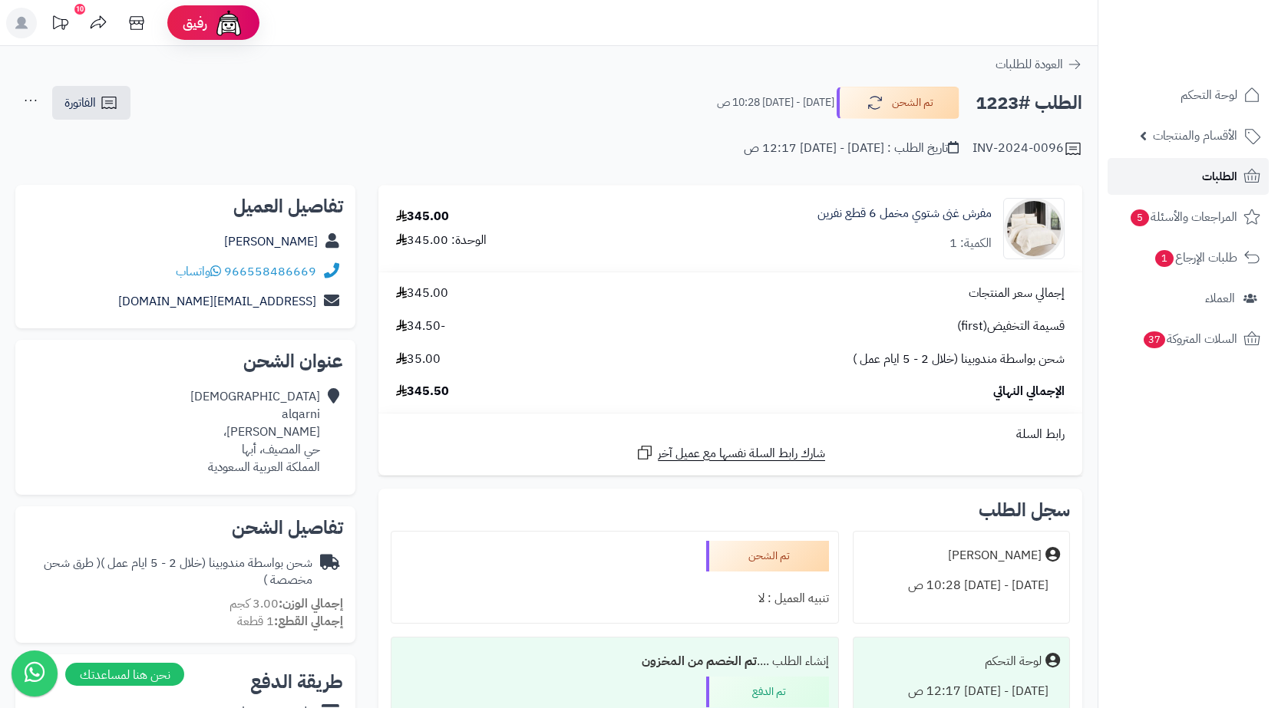
click at [1213, 185] on span "الطلبات" at bounding box center [1219, 176] width 35 height 21
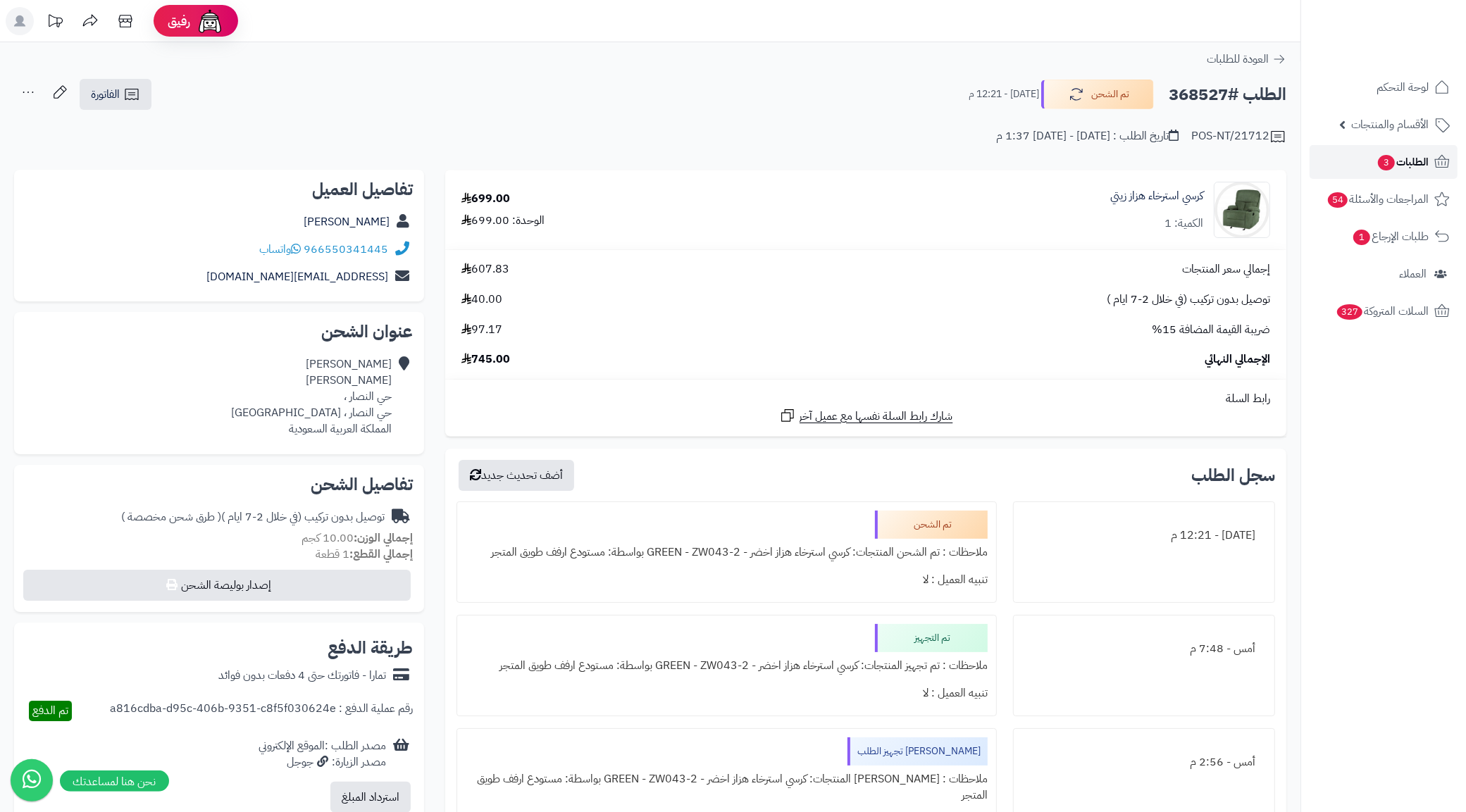
click at [1393, 164] on span "الطلبات 3" at bounding box center [1403, 161] width 52 height 19
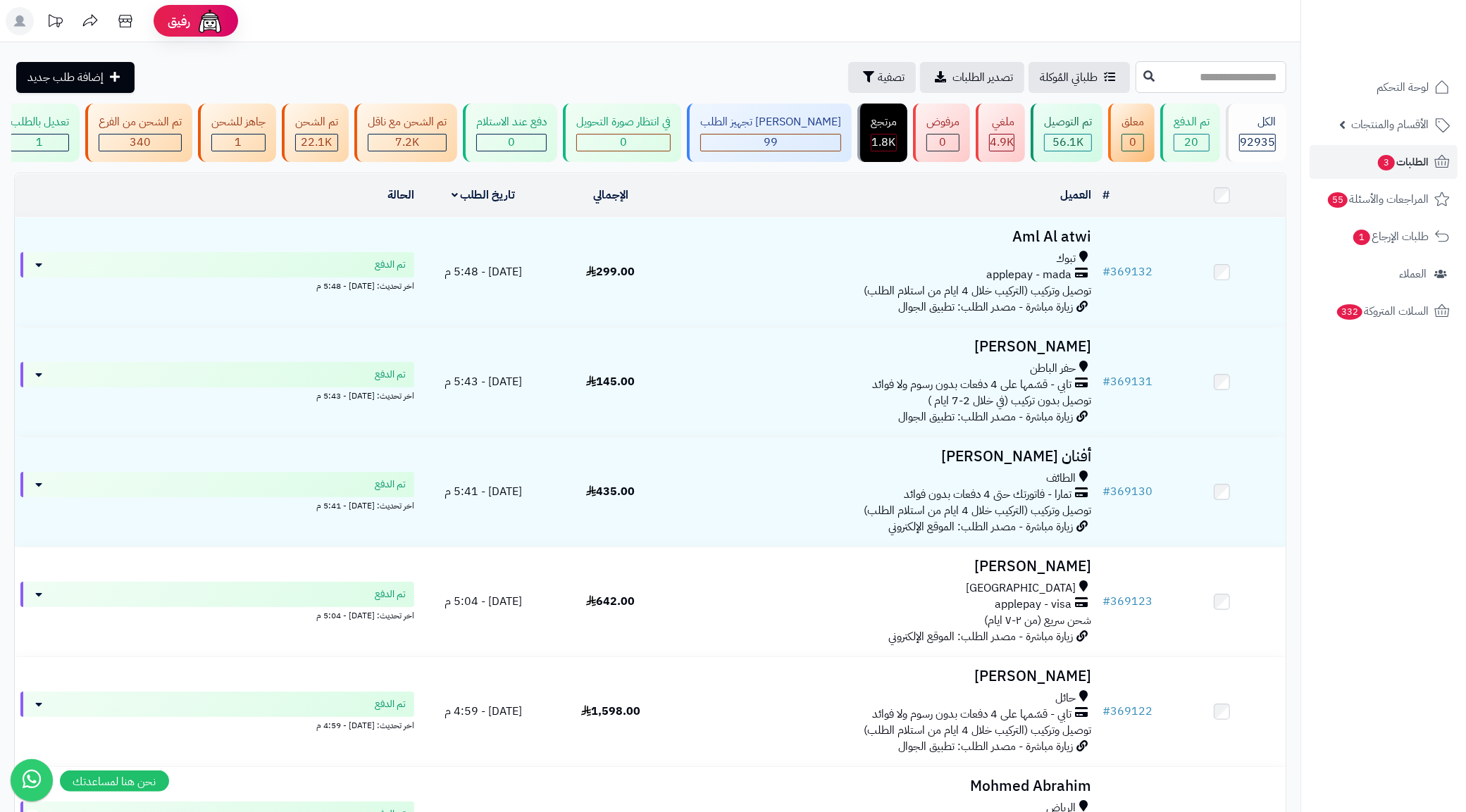
paste input "******"
type input "******"
click at [1138, 86] on button at bounding box center [1148, 75] width 21 height 27
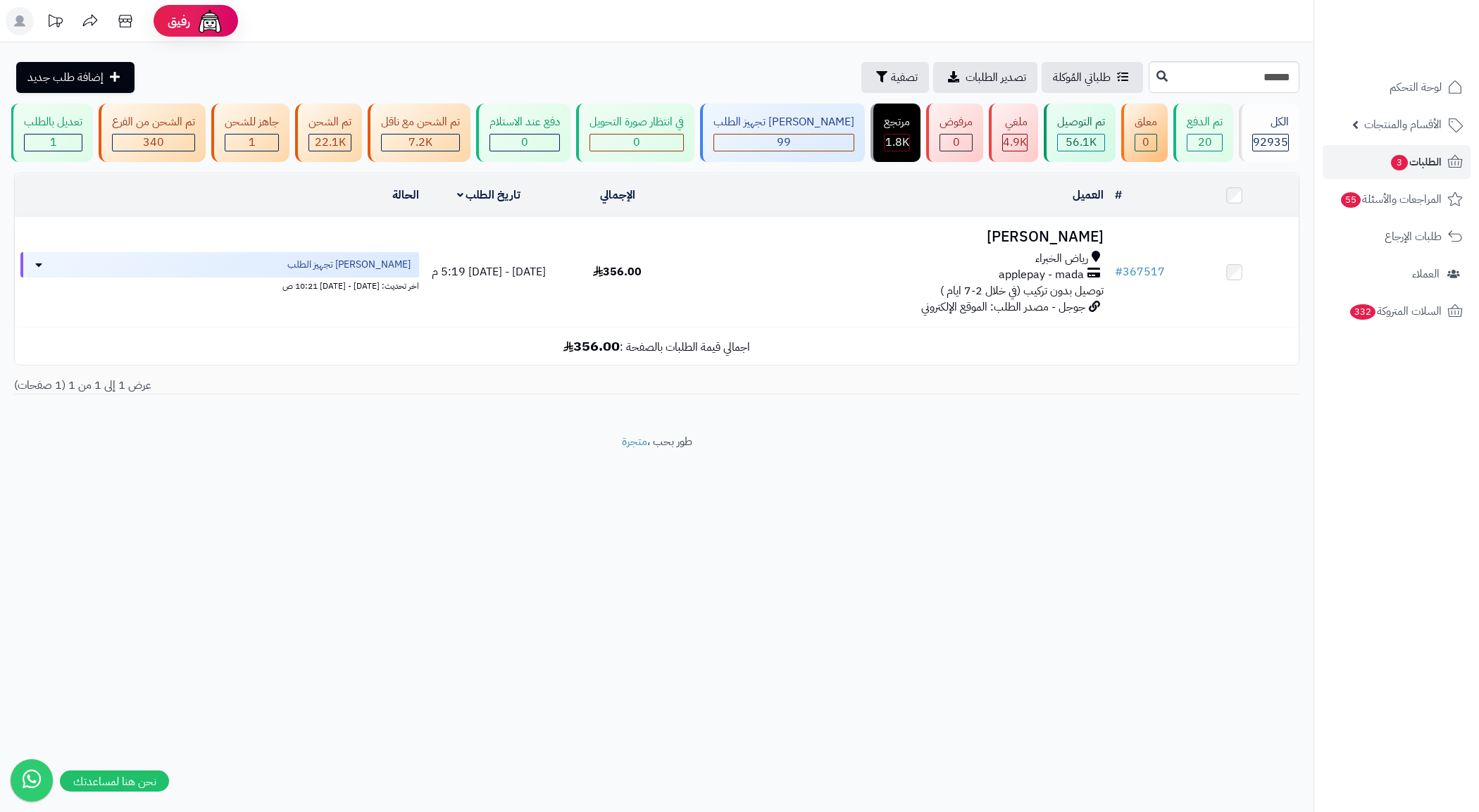
click at [1022, 284] on span "applepay - mada" at bounding box center [1040, 275] width 85 height 17
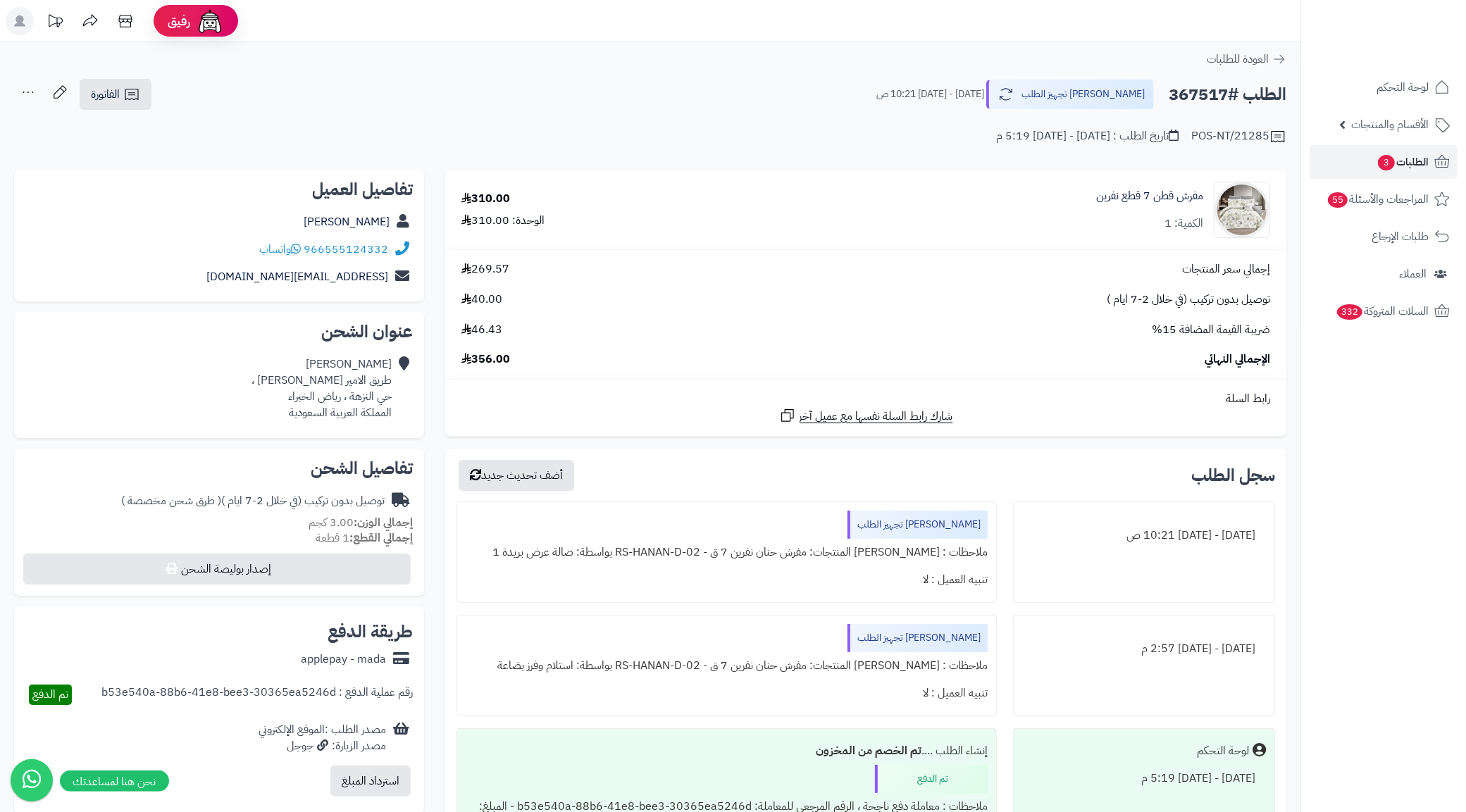
click at [885, 84] on div "الطلب #367517 جاري تجهيز الطلب الخميس - ٧ أغسطس ٢٠٢٥ - 10:21 ص" at bounding box center [1075, 95] width 422 height 29
click at [734, 79] on div "الطلب #367517 جاري تجهيز الطلب الخميس - ٧ أغسطس ٢٠٢٥ - 10:21 ص الفاتورة طباعة ا…" at bounding box center [650, 95] width 1272 height 33
click at [1221, 89] on h2 "الطلب #367517" at bounding box center [1227, 94] width 118 height 28
copy h2 "367517"
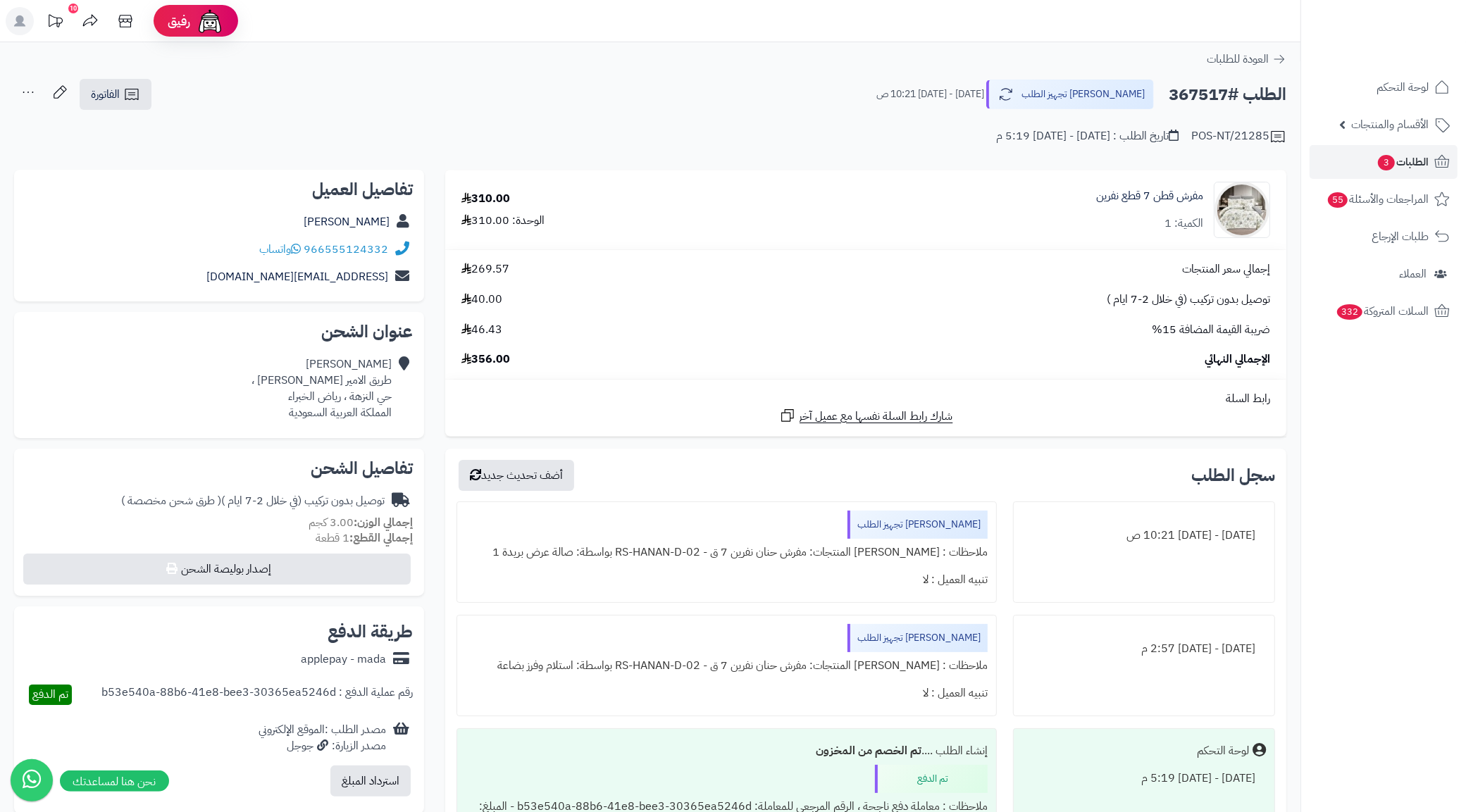
scroll to position [374, 0]
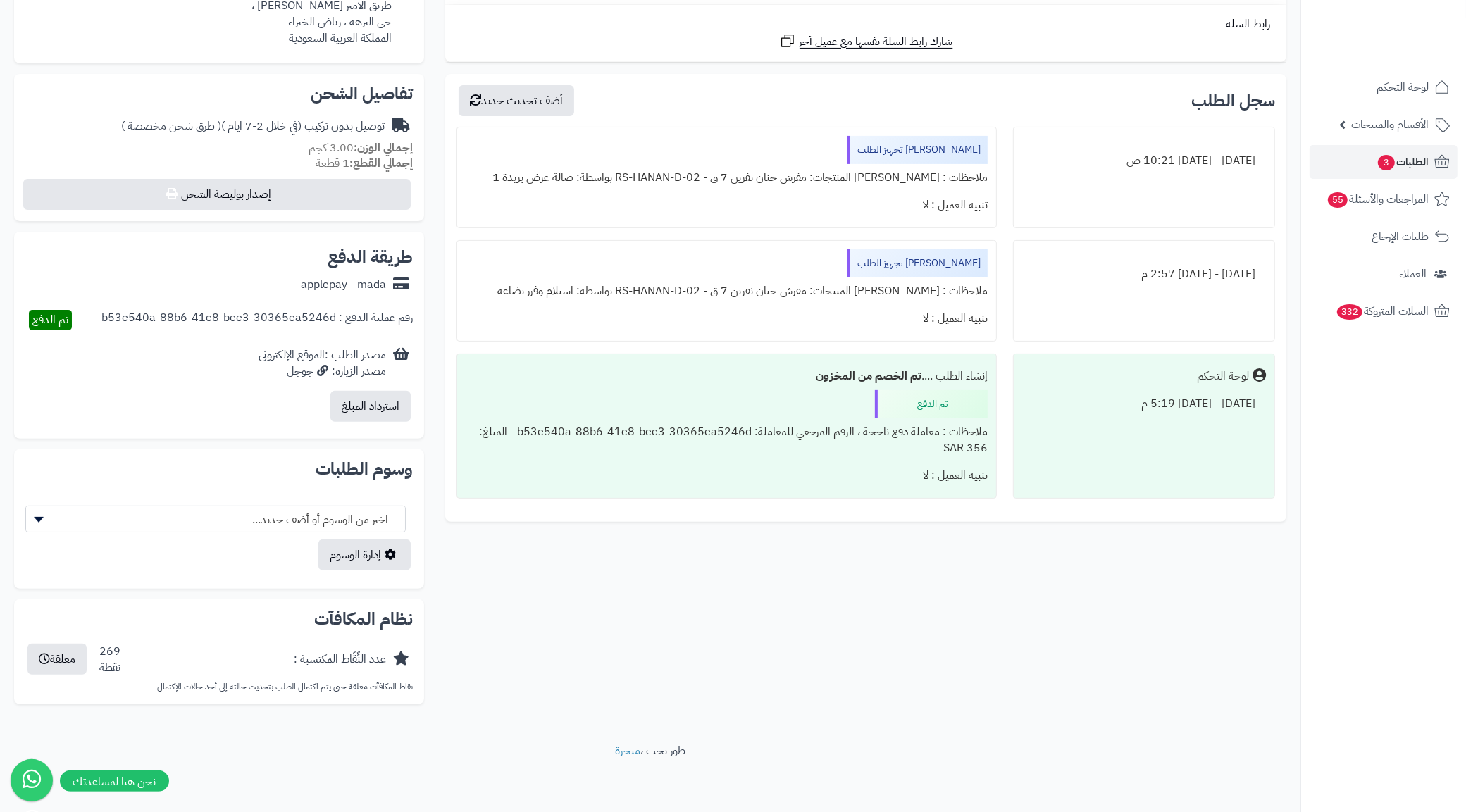
click at [865, 564] on div "**********" at bounding box center [650, 255] width 1293 height 920
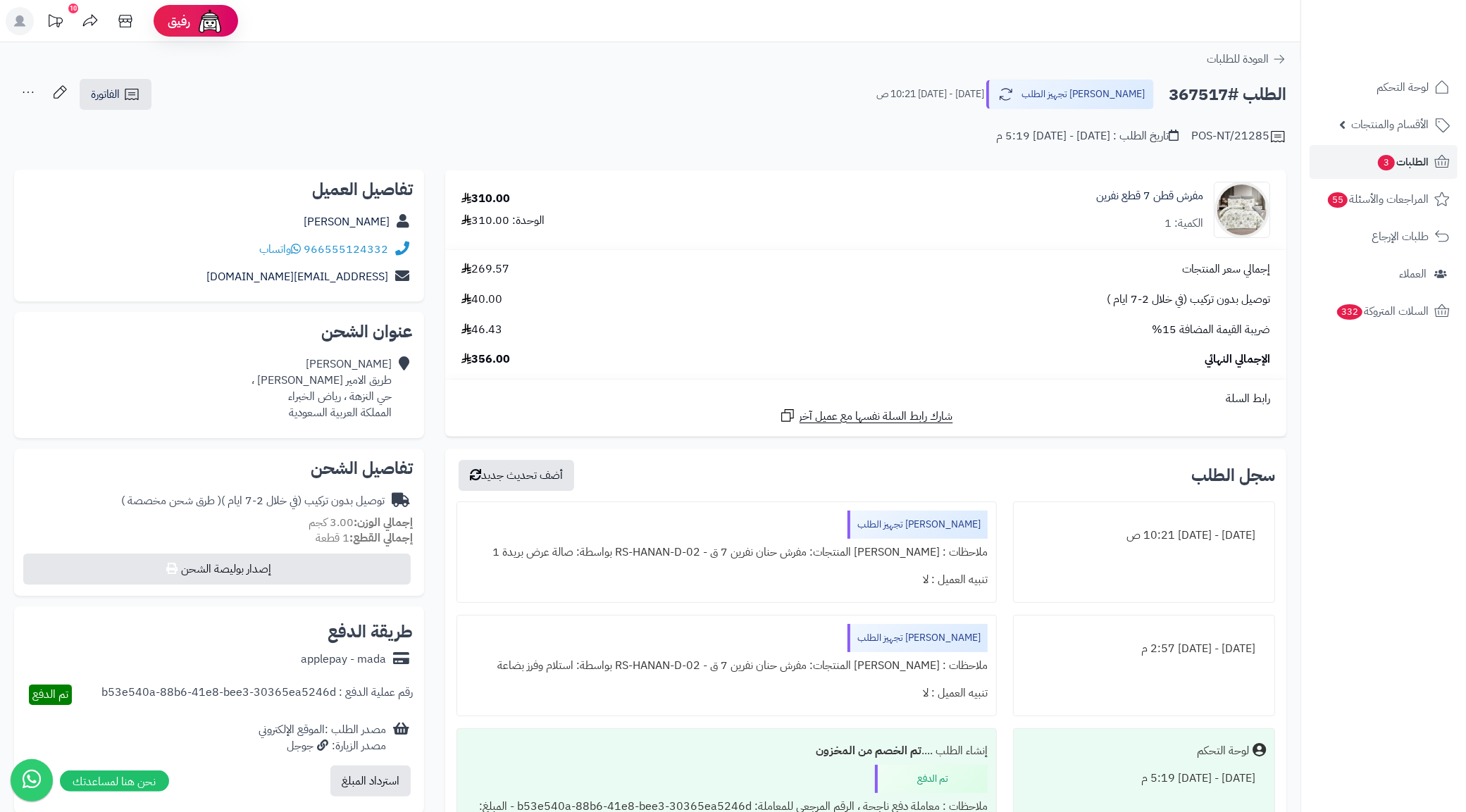
click at [169, 251] on div "966555124332 واتساب" at bounding box center [219, 250] width 387 height 28
click at [1235, 93] on h2 "الطلب #367517" at bounding box center [1227, 94] width 118 height 28
click at [1219, 95] on h2 "الطلب #367517" at bounding box center [1227, 94] width 118 height 28
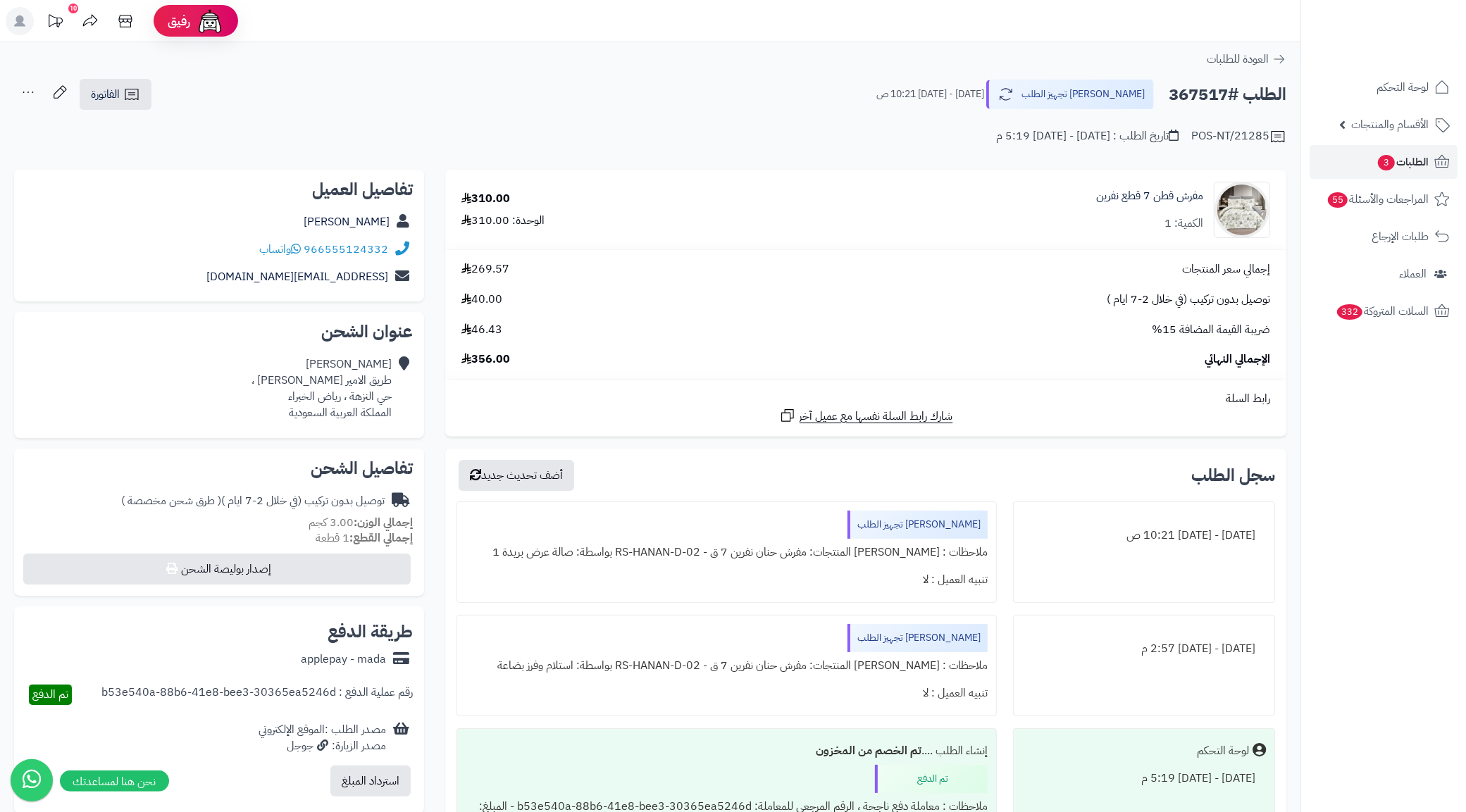
click at [1219, 95] on h2 "الطلب #367517" at bounding box center [1227, 94] width 118 height 28
copy h2 "367517"
click at [1390, 174] on link "الطلبات 3" at bounding box center [1383, 161] width 148 height 34
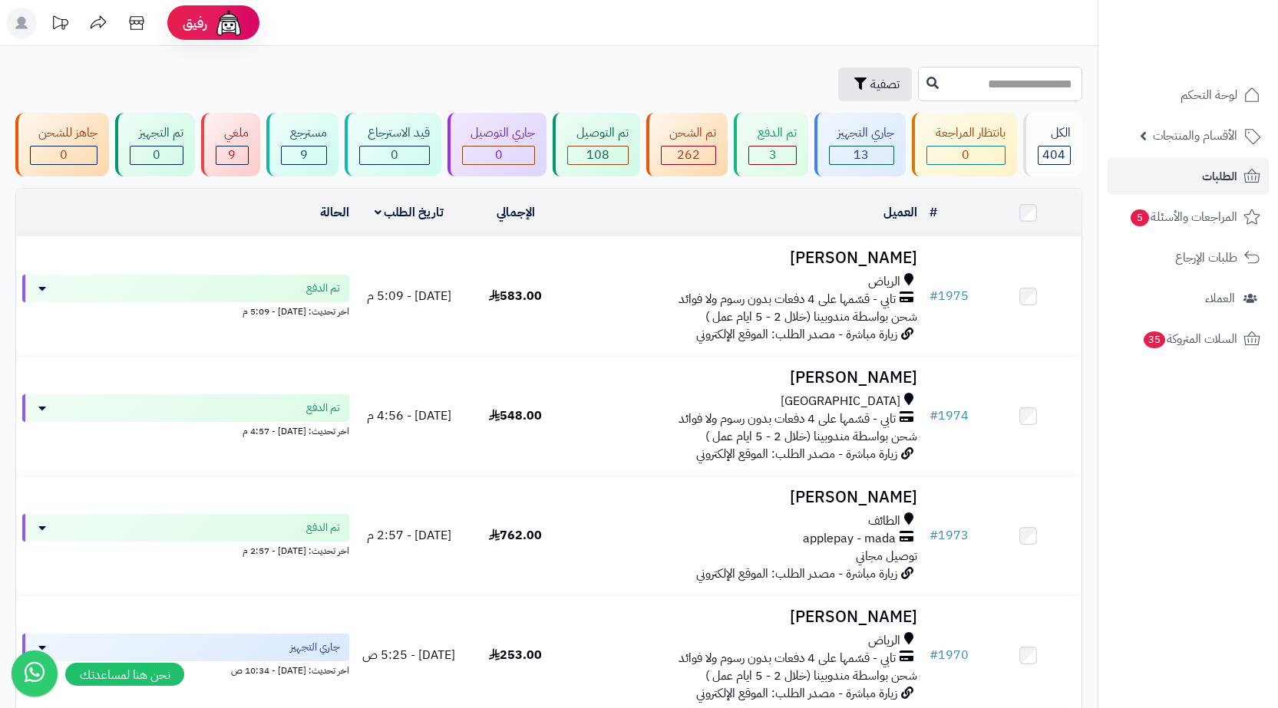
paste input "****"
type input "****"
click at [926, 83] on icon at bounding box center [932, 82] width 12 height 12
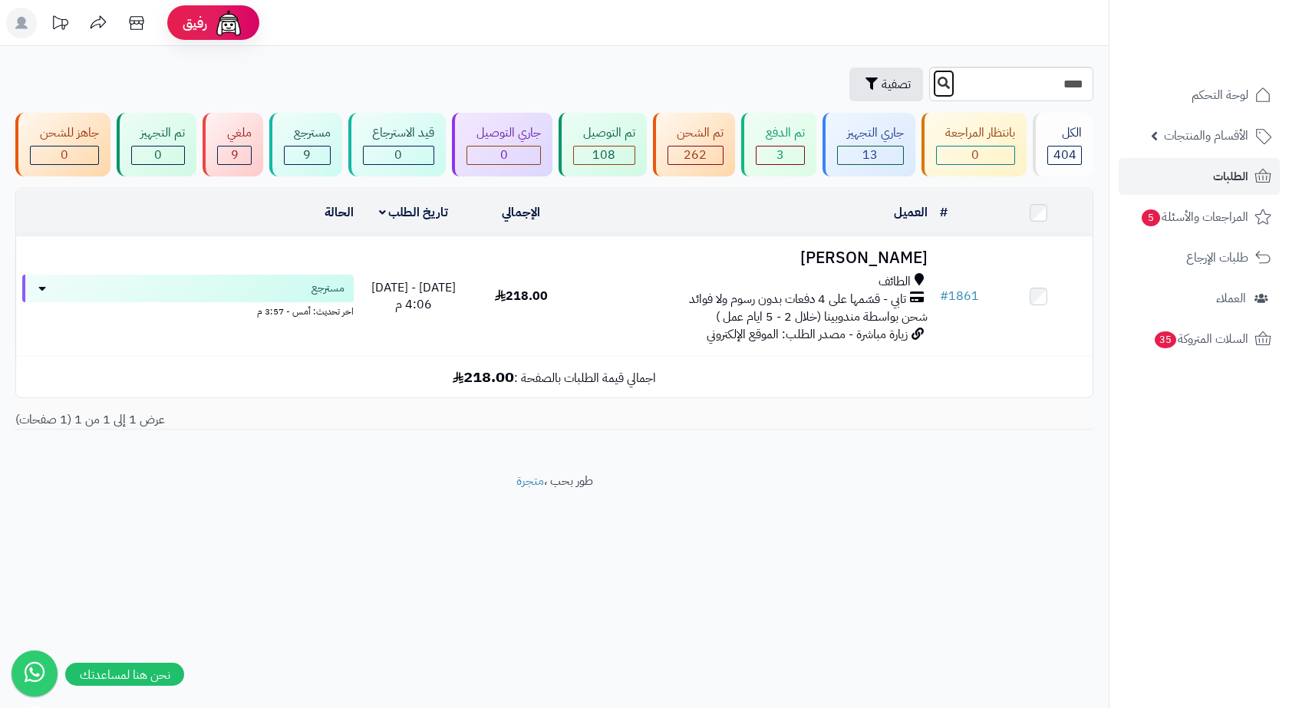
click at [932, 83] on button at bounding box center [943, 83] width 23 height 29
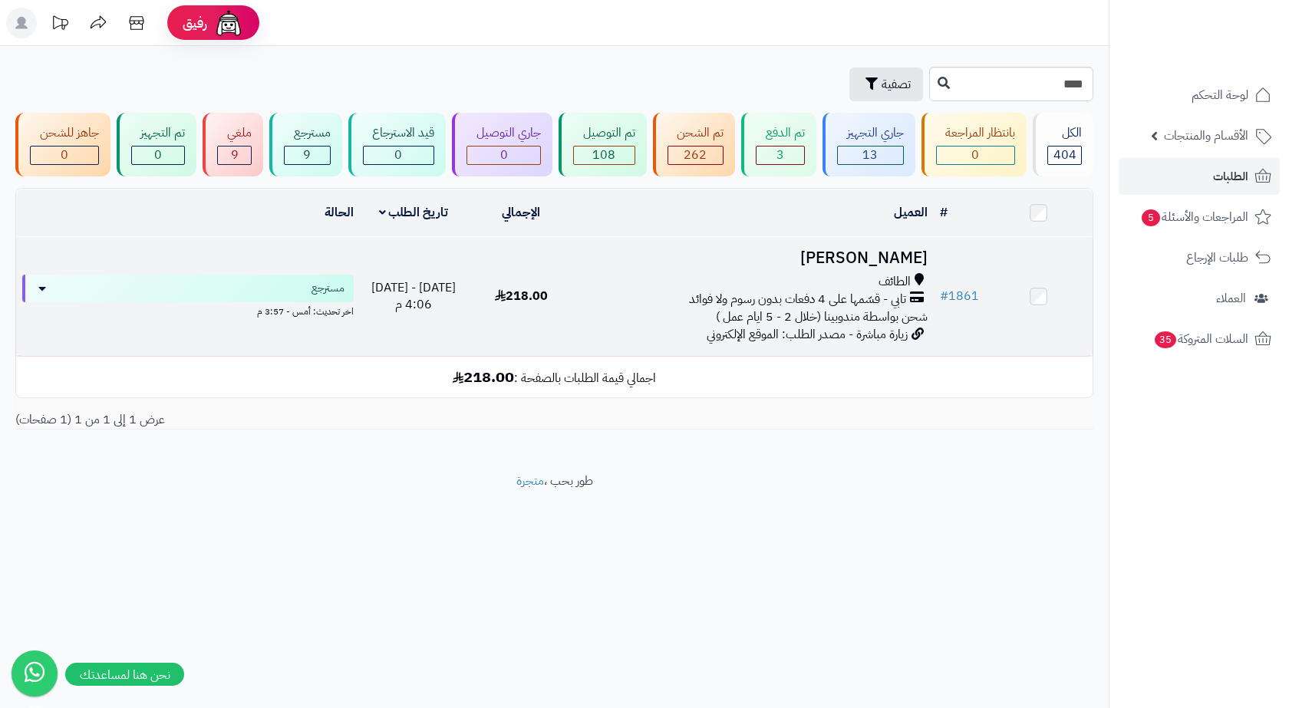
click at [845, 273] on div "الطائف" at bounding box center [755, 282] width 346 height 18
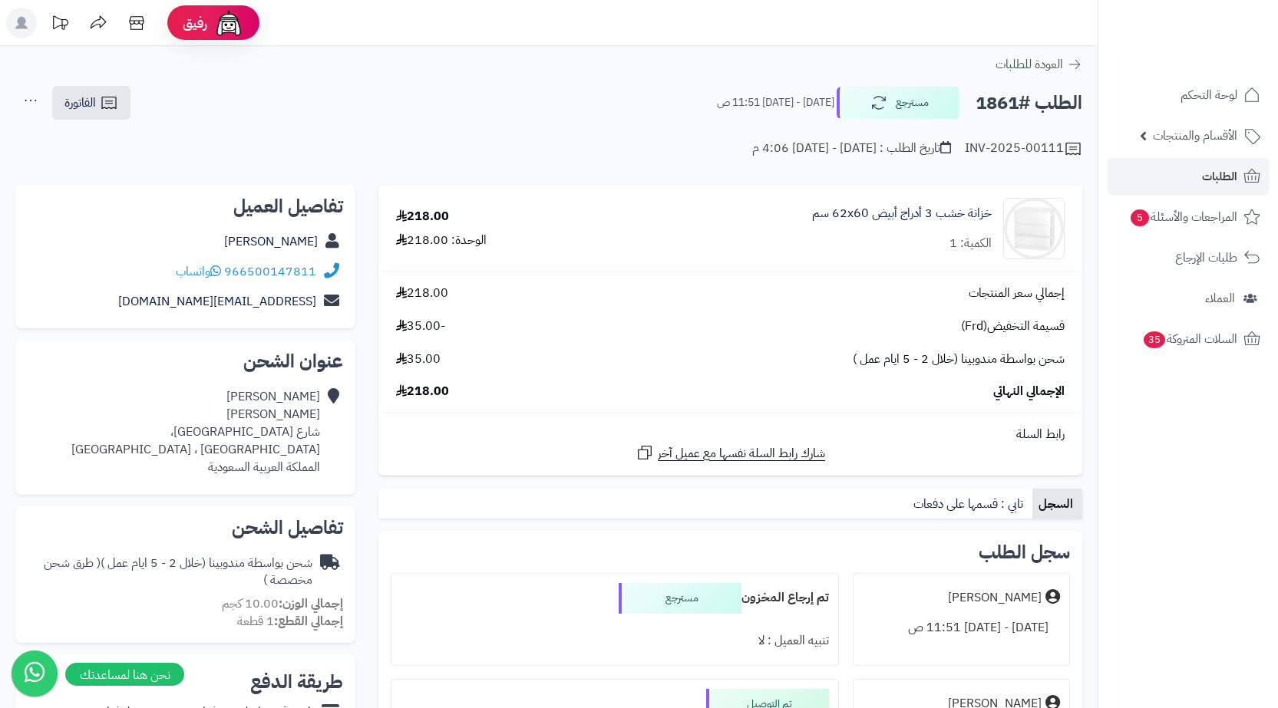
click at [590, 123] on div "INV-2025-00111 تاريخ الطلب : الإثنين - ٢٨ يوليو ٢٠٢٥ - 4:06 م" at bounding box center [548, 139] width 1067 height 37
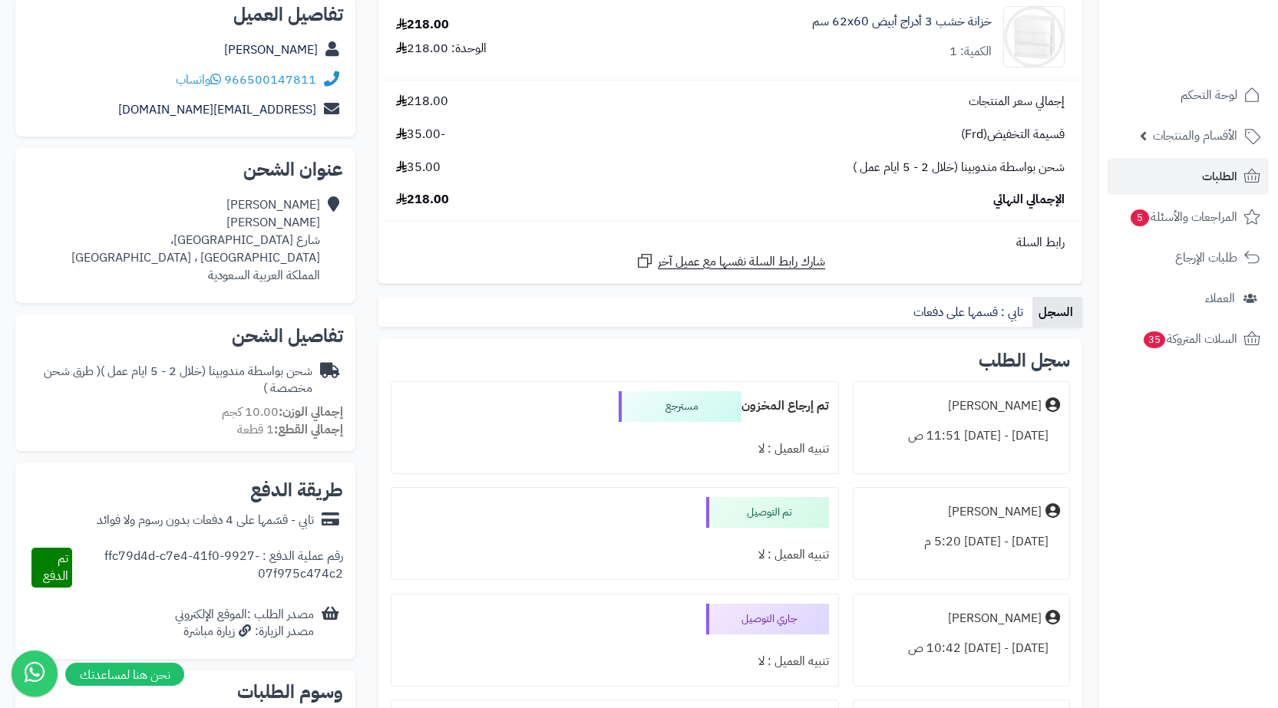
scroll to position [230, 0]
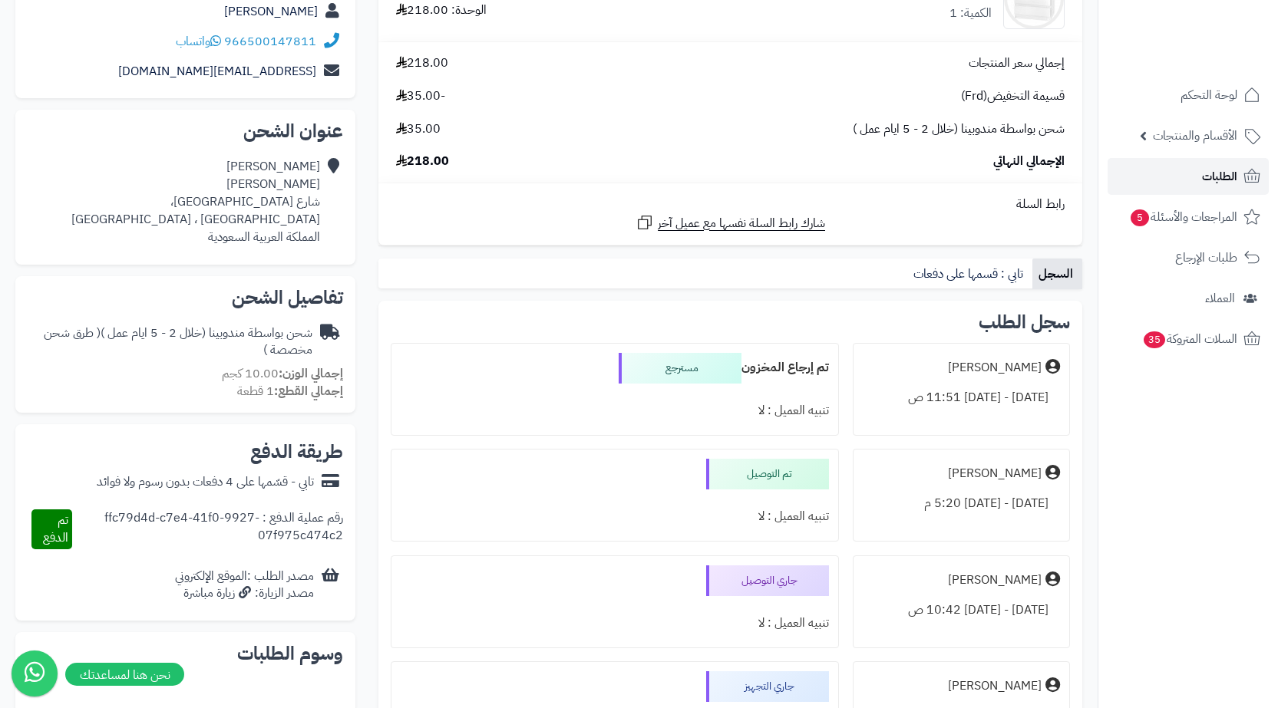
click at [1195, 183] on link "الطلبات" at bounding box center [1187, 176] width 161 height 37
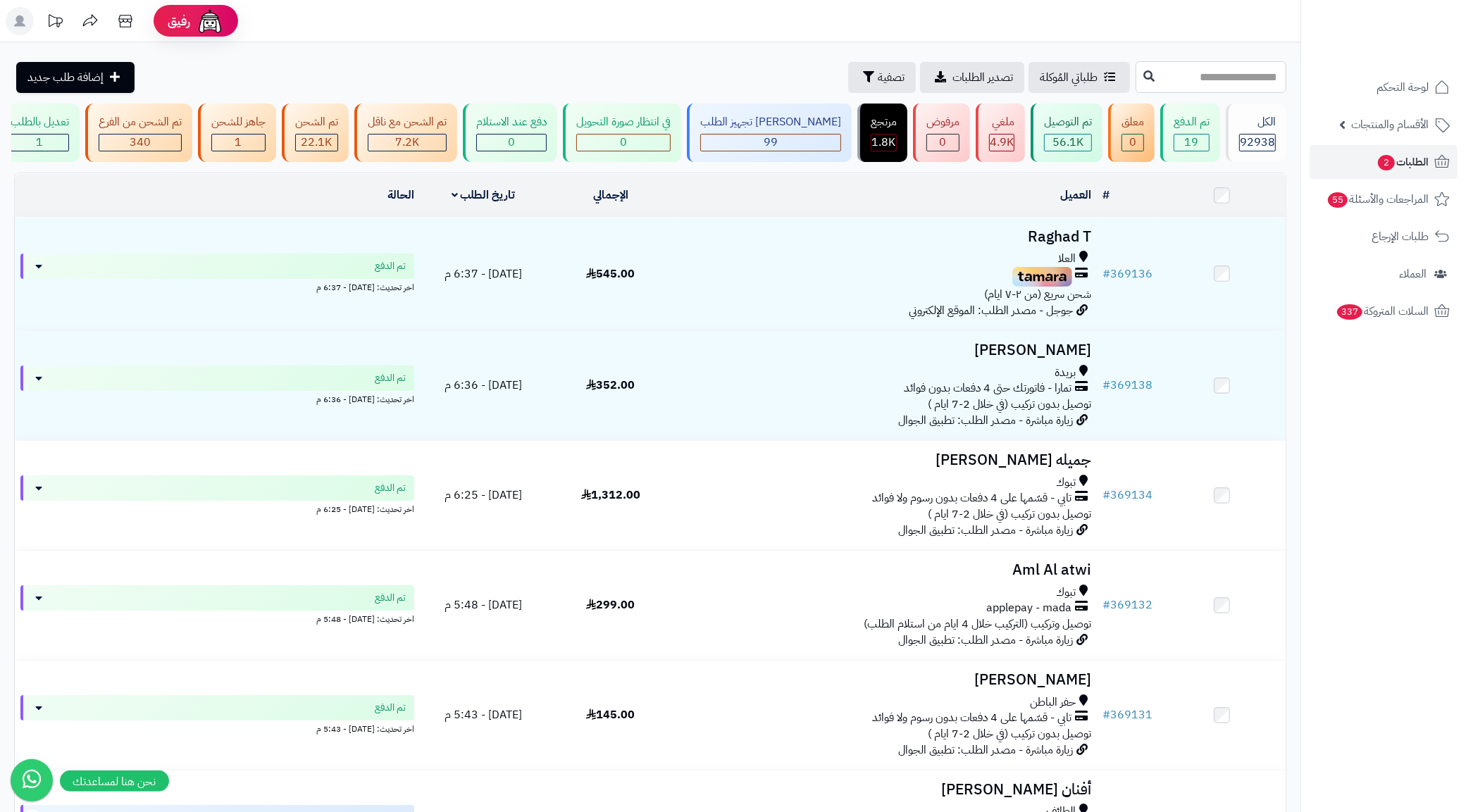
paste input "******"
type input "******"
click at [1138, 77] on button at bounding box center [1148, 75] width 21 height 27
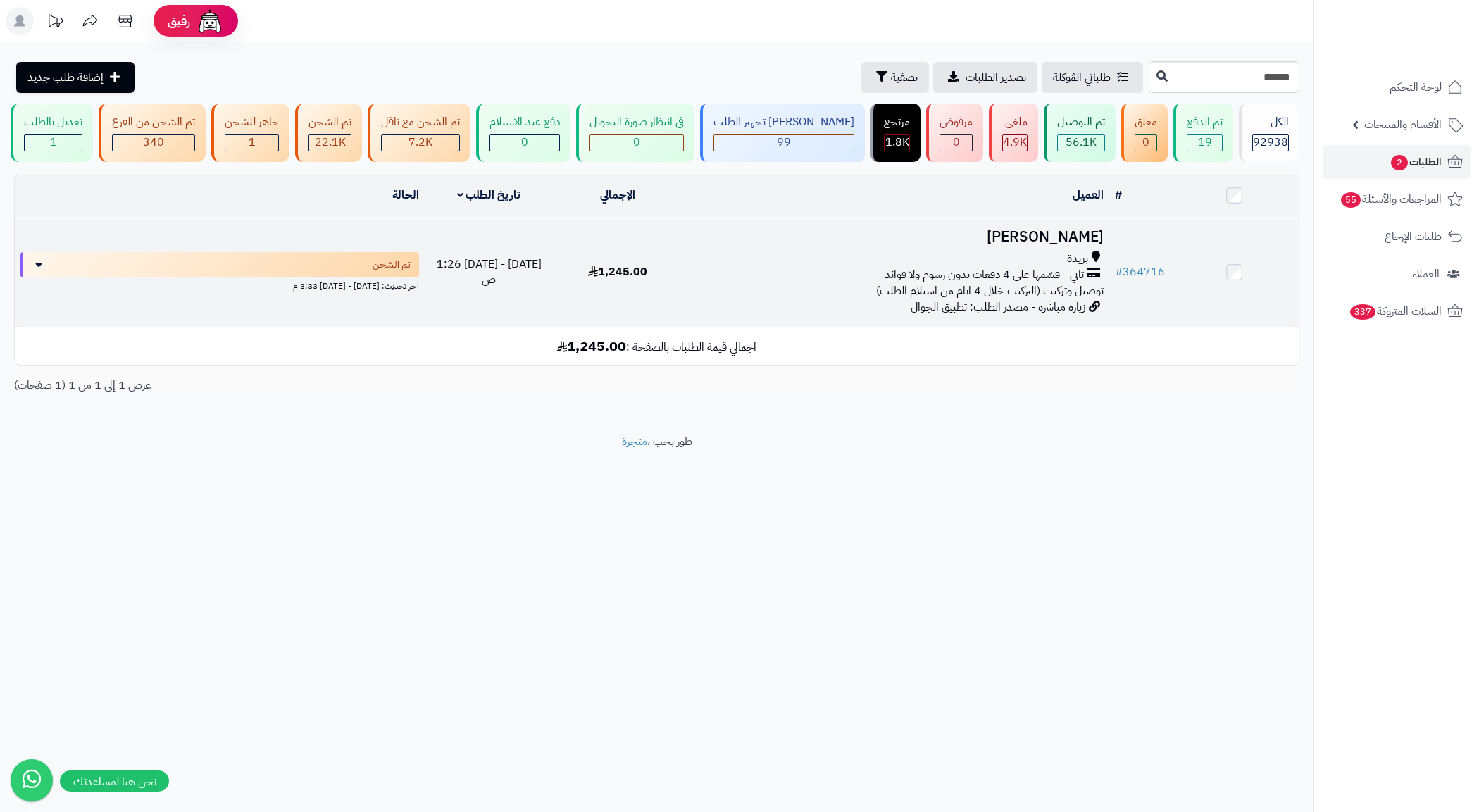
click at [1018, 297] on span "توصيل وتركيب (التركيب خلال 4 ايام من استلام الطلب)" at bounding box center [990, 291] width 228 height 17
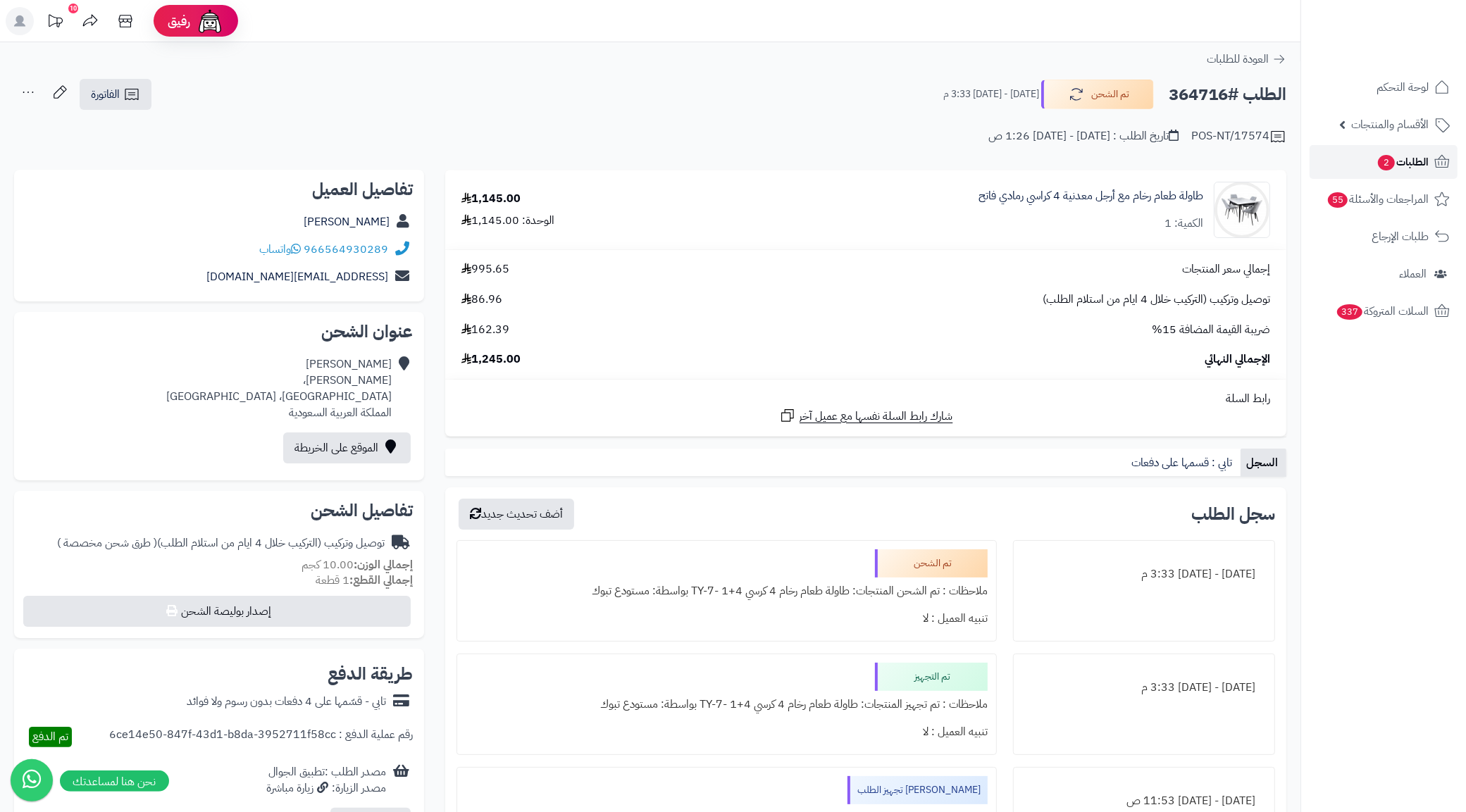
click at [1372, 171] on link "الطلبات 2" at bounding box center [1383, 161] width 148 height 34
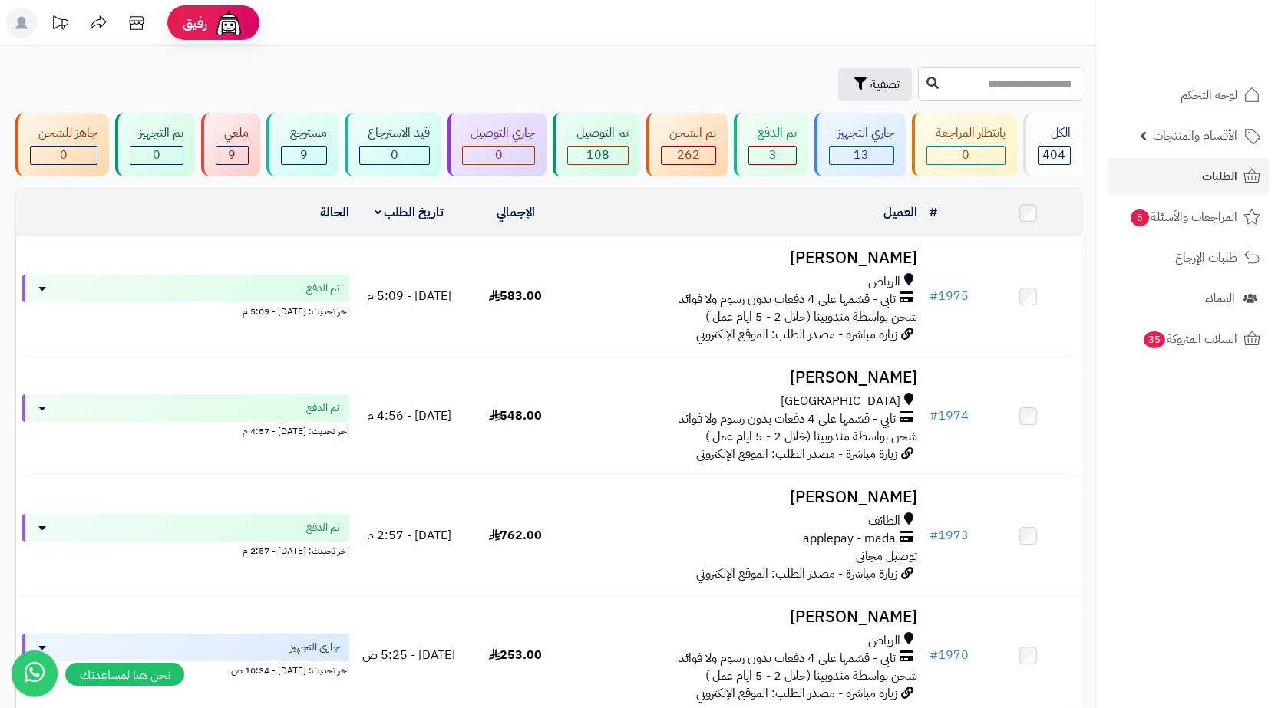
click at [918, 88] on input "text" at bounding box center [1000, 84] width 164 height 35
type input "****"
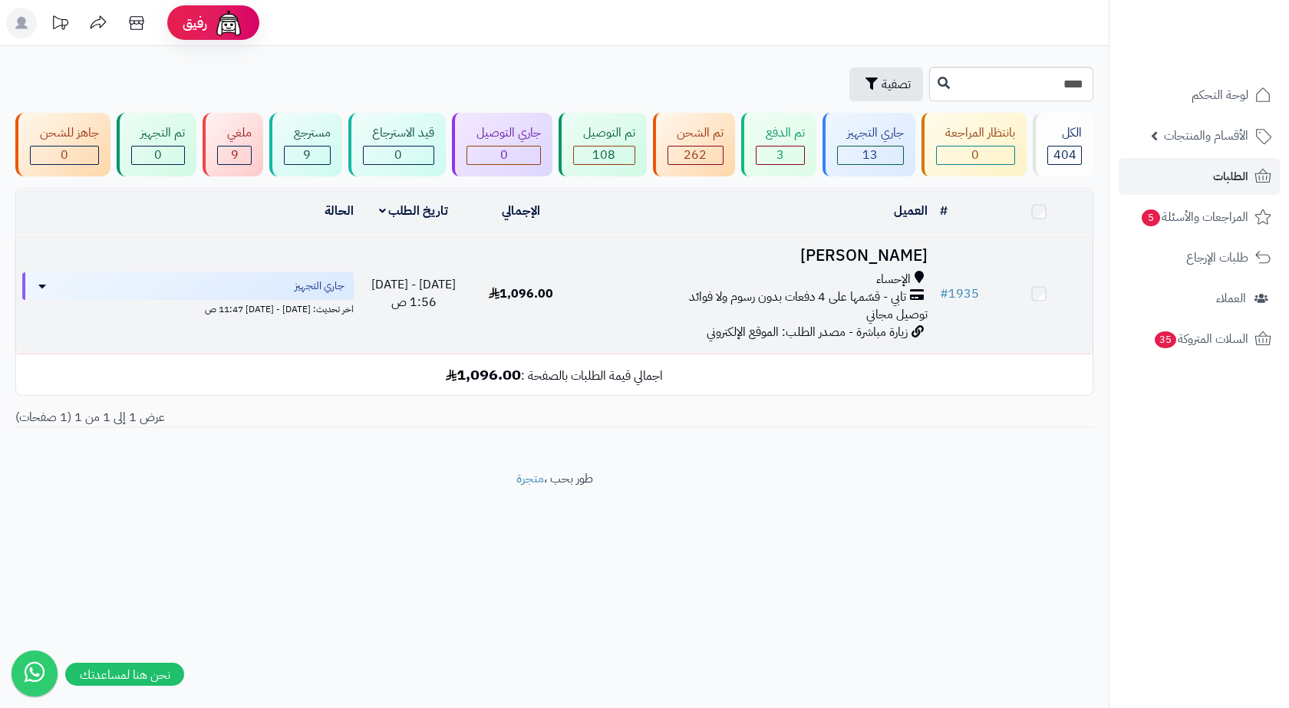
click at [850, 293] on span "تابي - قسّمها على 4 دفعات بدون رسوم ولا فوائد" at bounding box center [797, 298] width 217 height 18
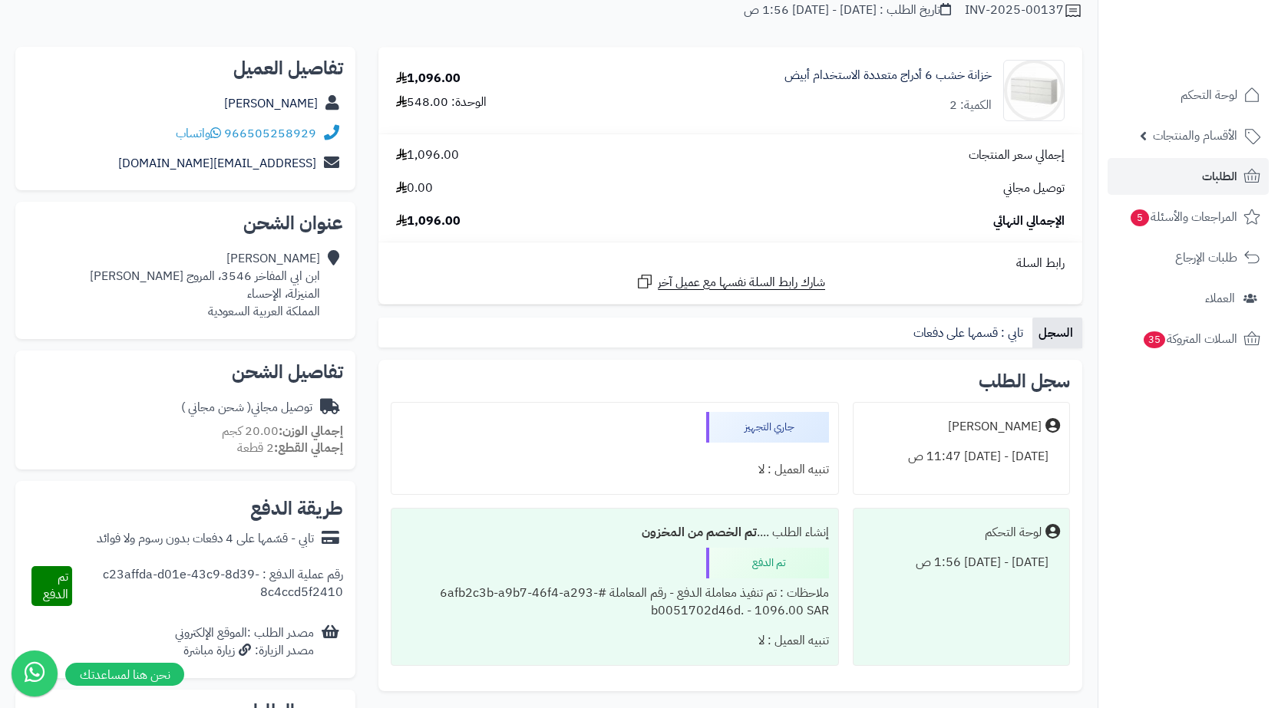
scroll to position [307, 0]
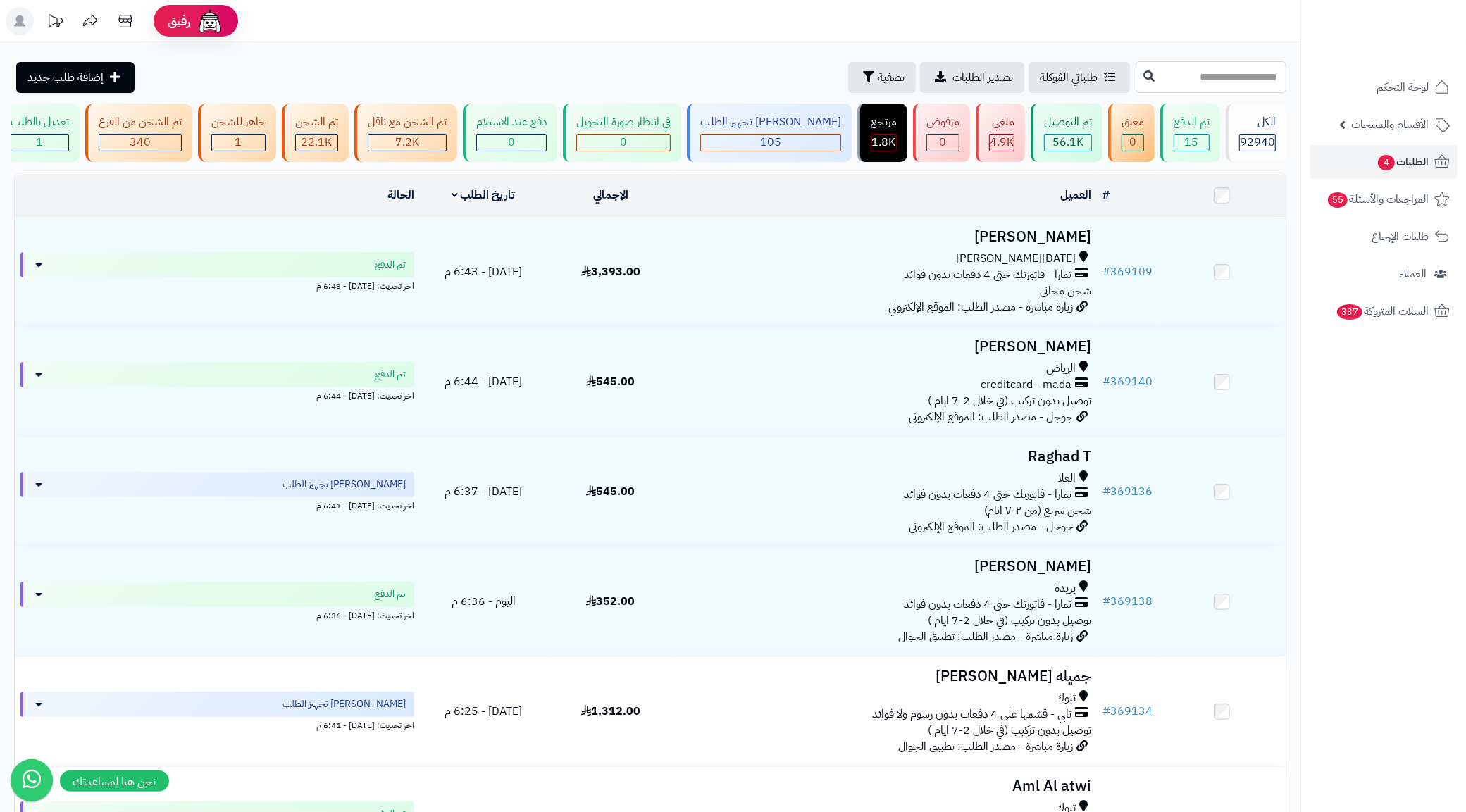
paste input "******"
type input "******"
click at [1144, 81] on icon at bounding box center [1149, 75] width 11 height 11
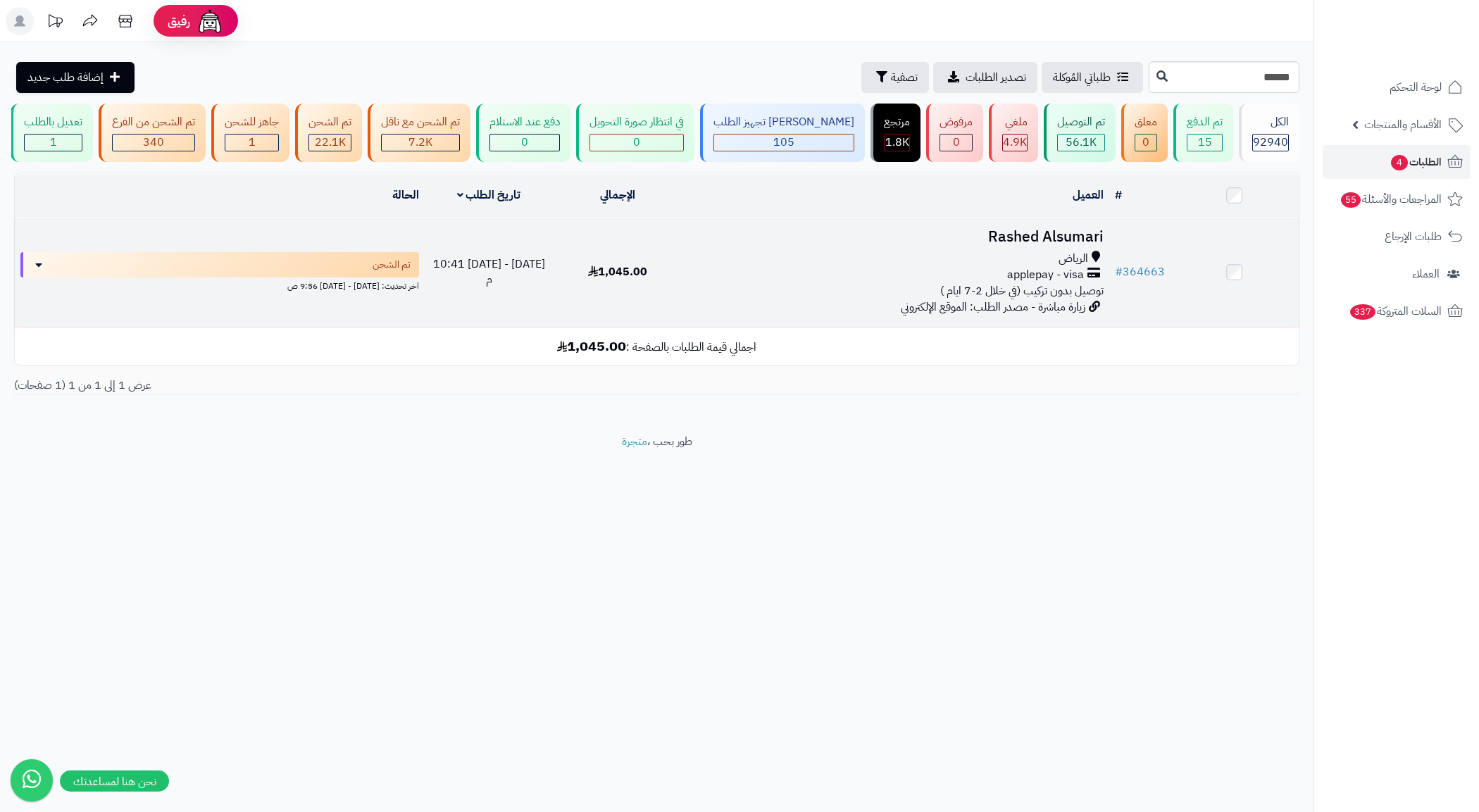
click at [1050, 316] on span "زيارة مباشرة - مصدر الطلب: الموقع الإلكتروني" at bounding box center [993, 306] width 184 height 17
click at [1050, 295] on span "توصيل بدون تركيب (في خلال 2-7 ايام )" at bounding box center [1022, 291] width 163 height 17
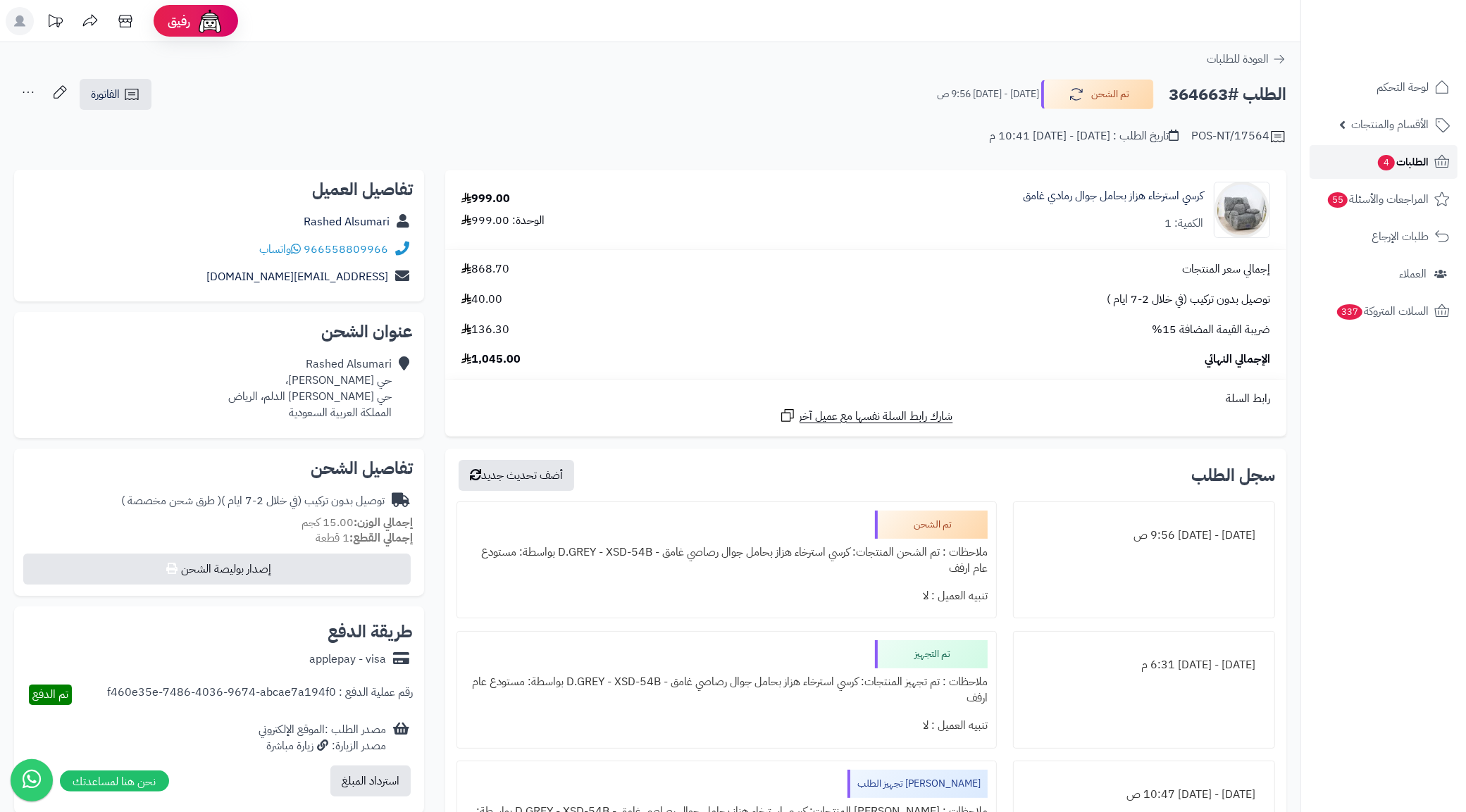
click at [1415, 159] on span "الطلبات 4" at bounding box center [1403, 161] width 52 height 19
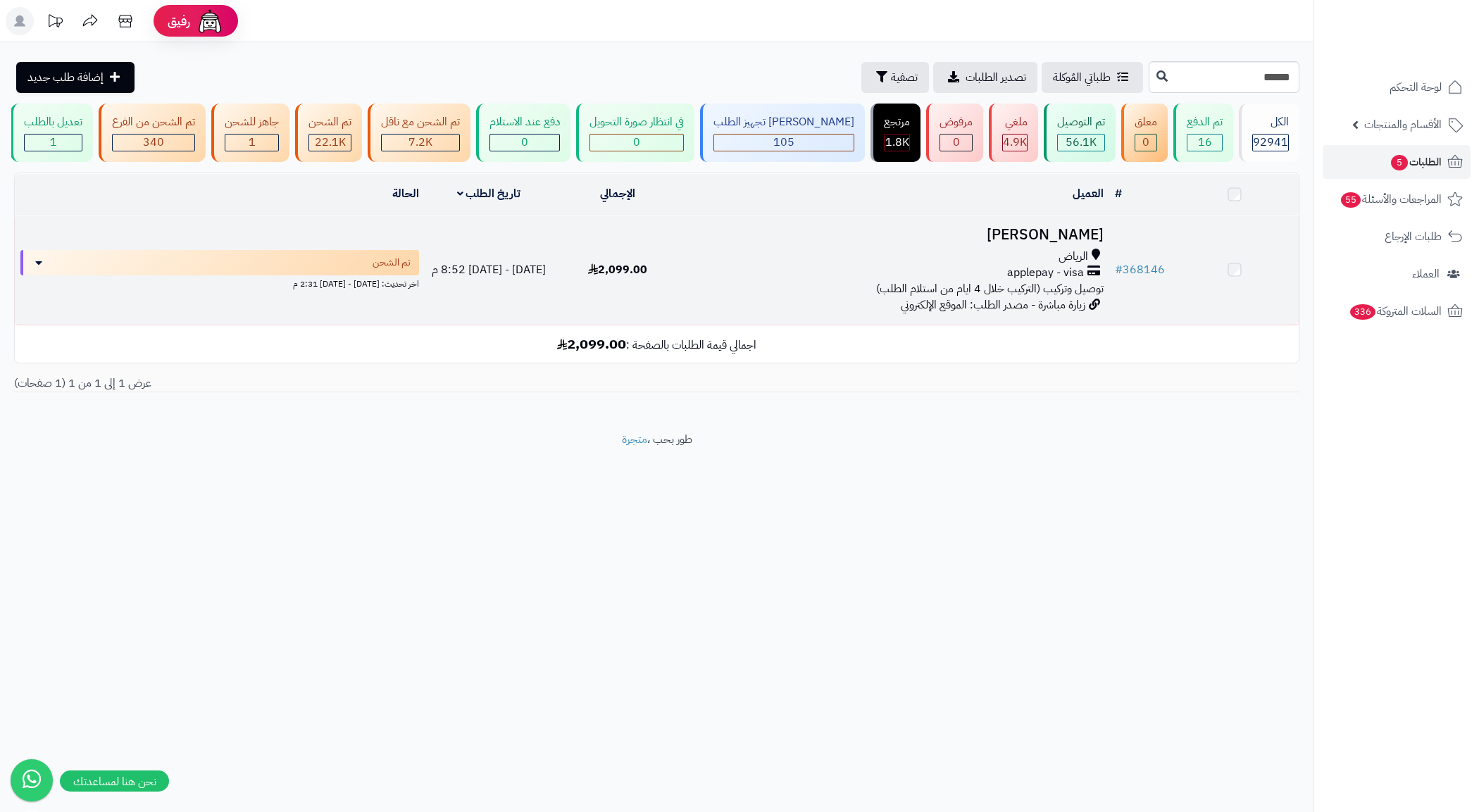
click at [1022, 281] on span "applepay - visa" at bounding box center [1045, 273] width 77 height 17
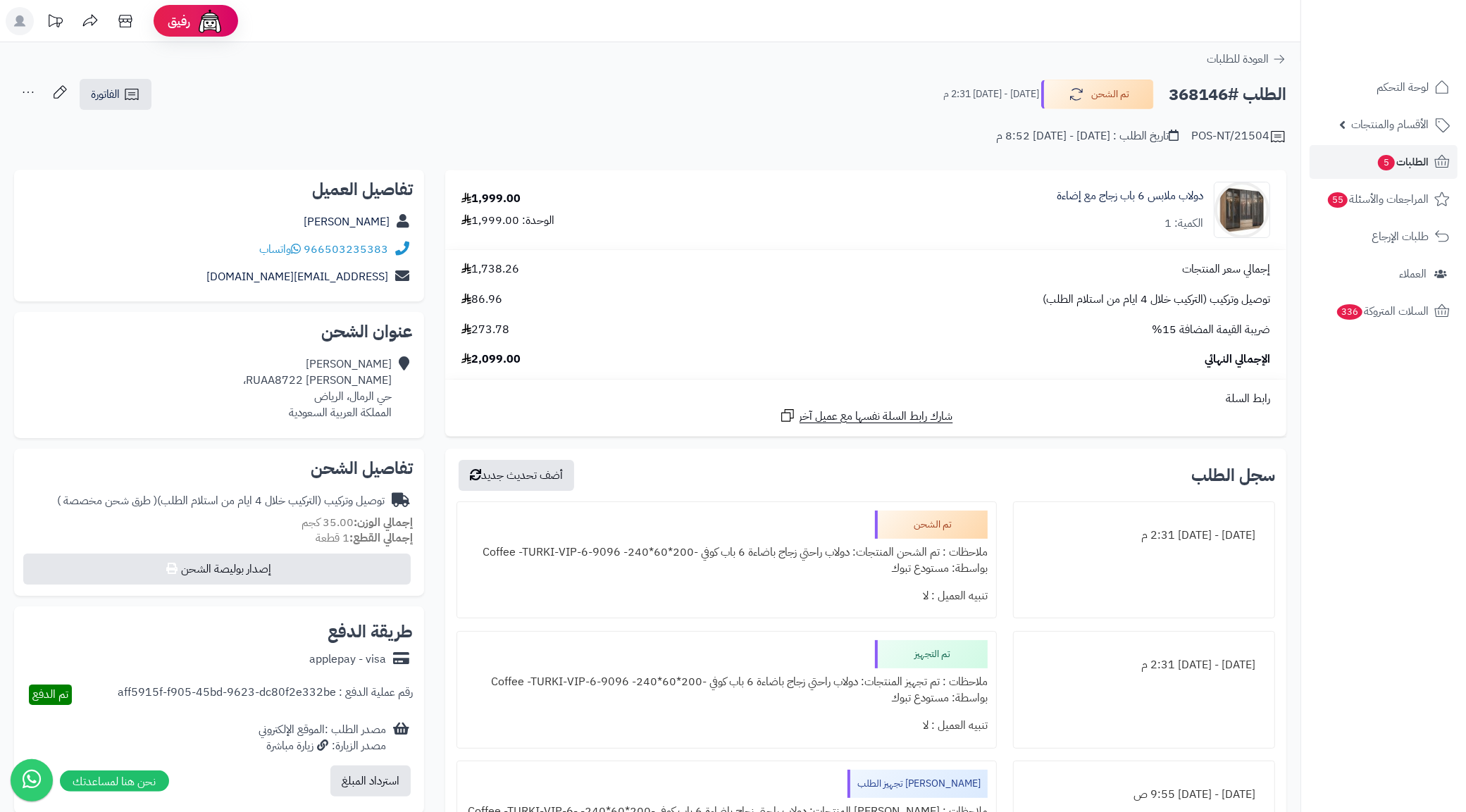
click at [1195, 92] on h2 "الطلب #368146" at bounding box center [1227, 94] width 118 height 28
copy h2 "368146"
click at [365, 393] on div "Aline Rallabiet RUAA8722 [PERSON_NAME]، [GEOGRAPHIC_DATA]، [PERSON_NAME] العربي…" at bounding box center [318, 388] width 149 height 64
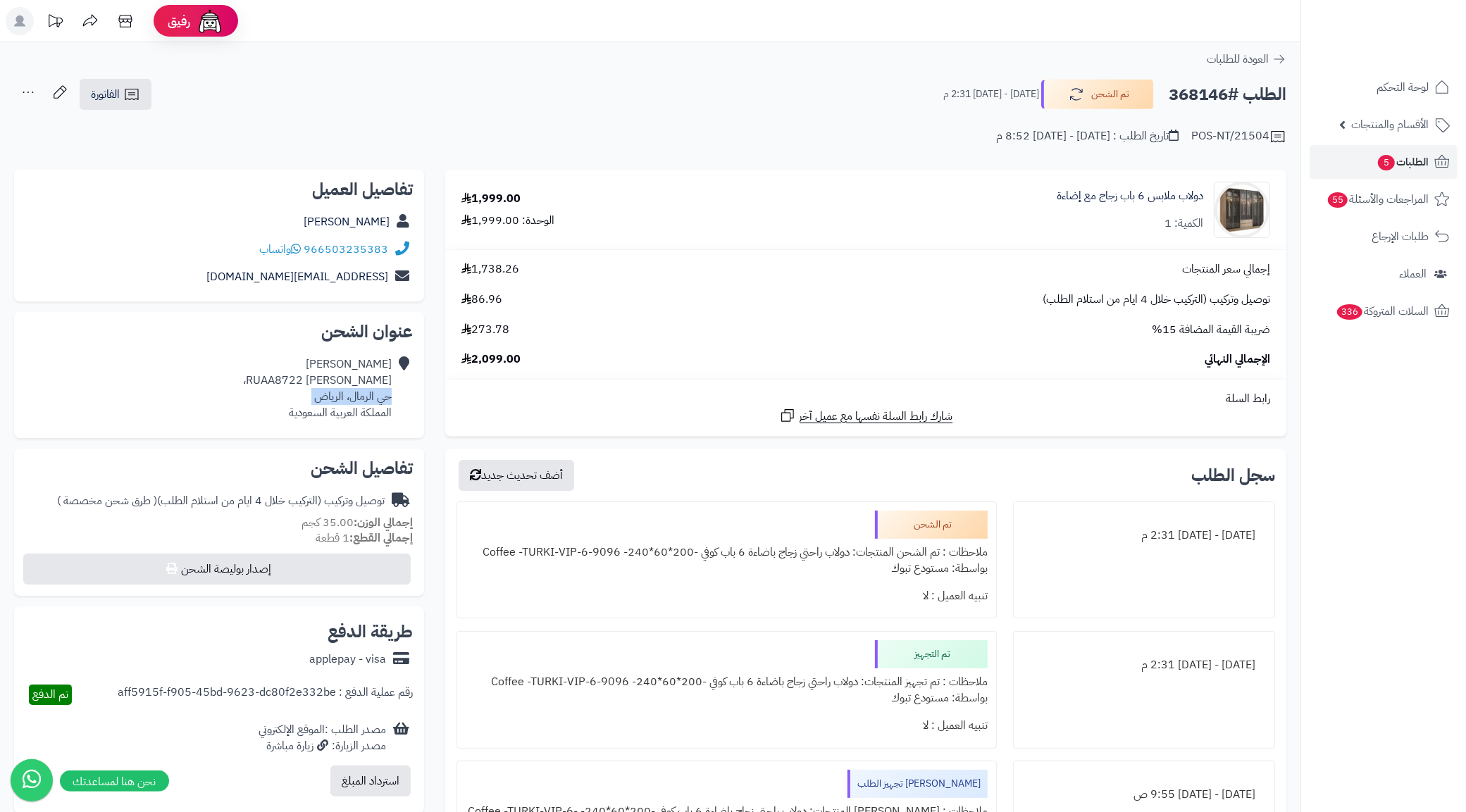
click at [365, 393] on div "Aline Rallabiet RUAA8722 [PERSON_NAME]، [GEOGRAPHIC_DATA]، [PERSON_NAME] العربي…" at bounding box center [318, 388] width 149 height 64
copy div "حي الرمال، الرياض"
click at [132, 90] on icon at bounding box center [131, 95] width 17 height 17
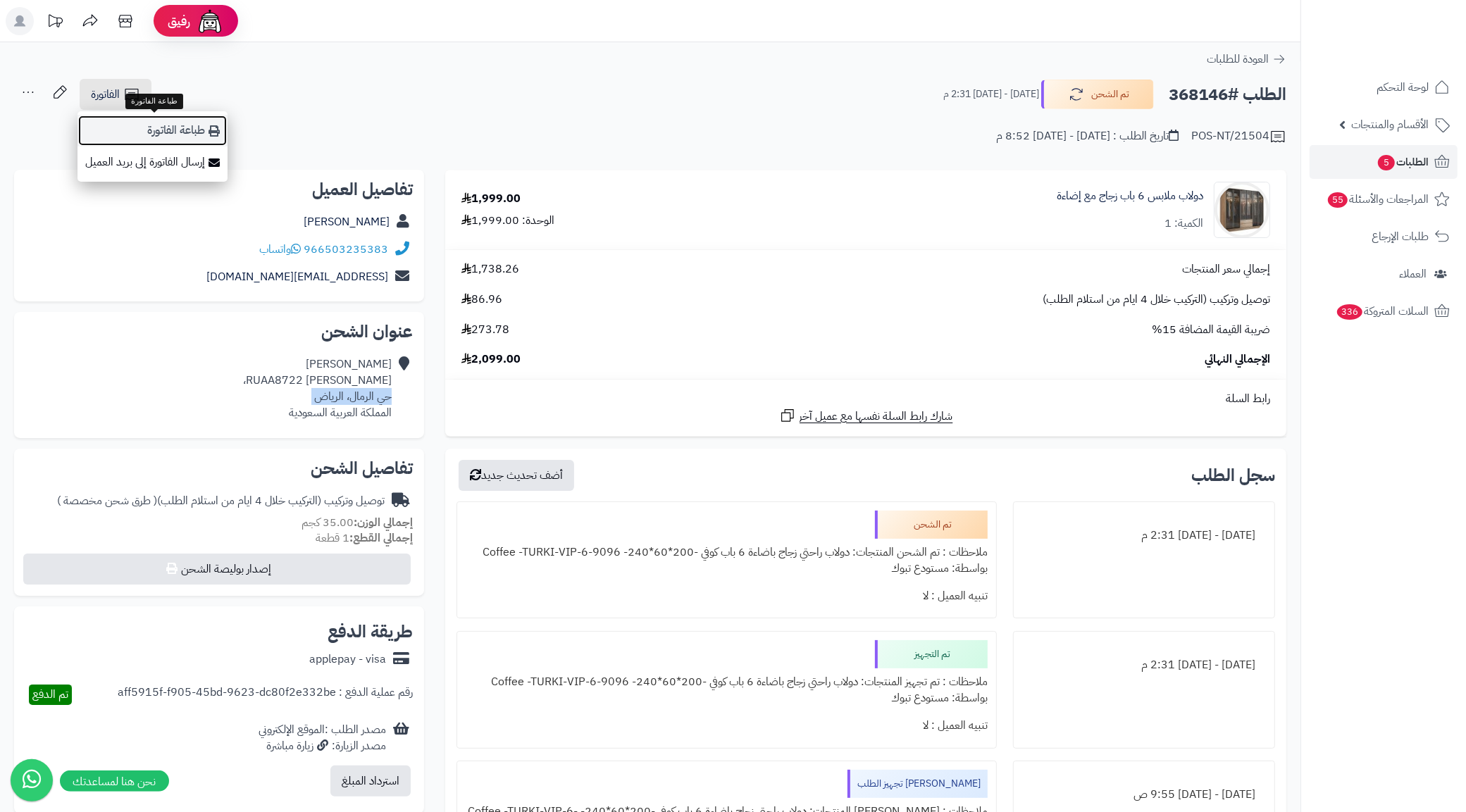
click at [171, 128] on link "طباعة الفاتورة" at bounding box center [151, 130] width 150 height 32
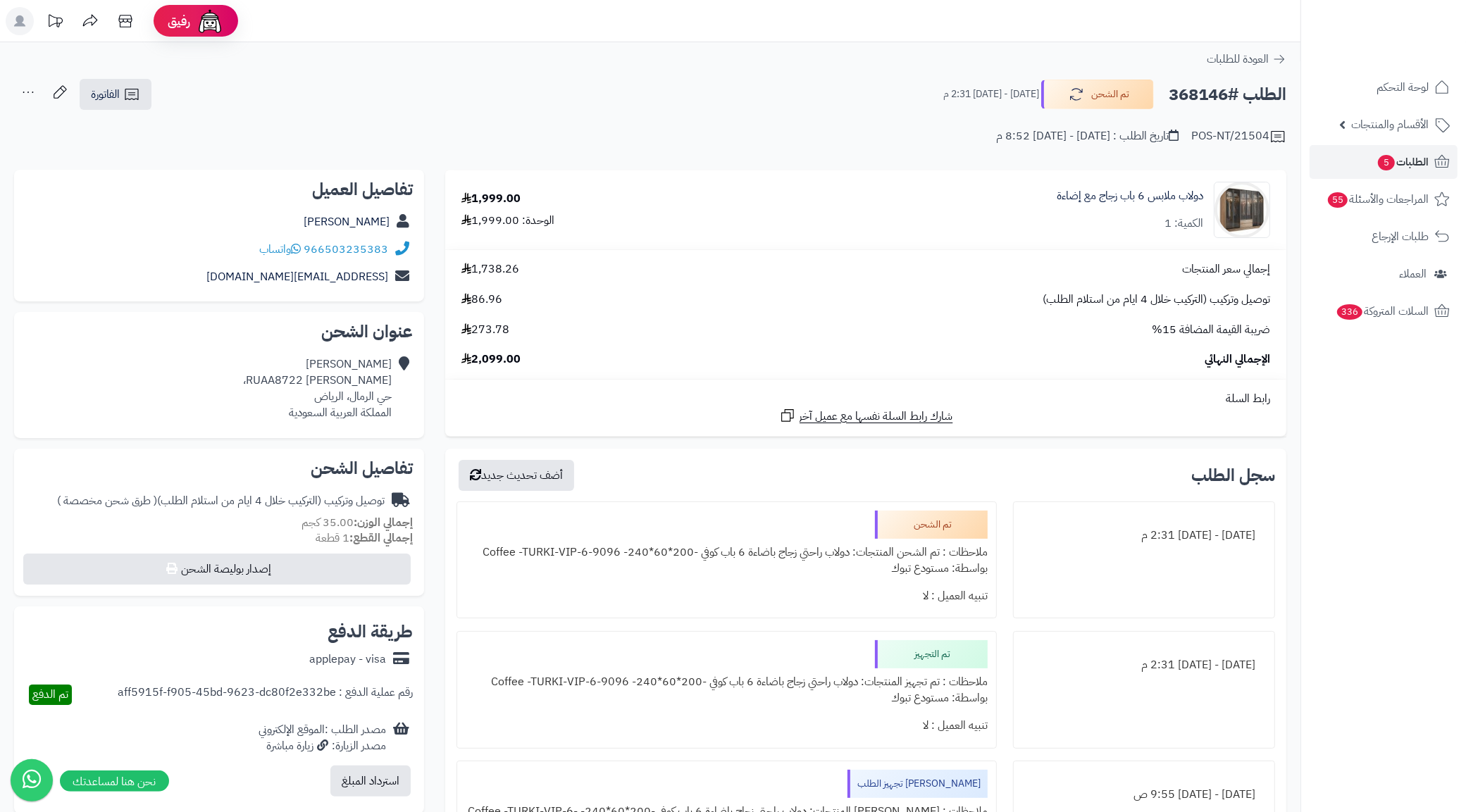
click at [1184, 86] on h2 "الطلب #368146" at bounding box center [1227, 94] width 118 height 28
copy h2 "368146"
